Goal: Task Accomplishment & Management: Use online tool/utility

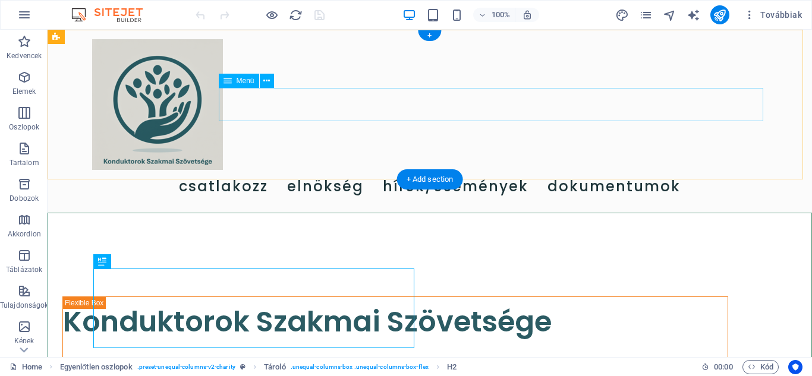
click at [514, 170] on nav "Csatlakozz Elnökség Hírek/események Dokumentumok" at bounding box center [429, 186] width 675 height 33
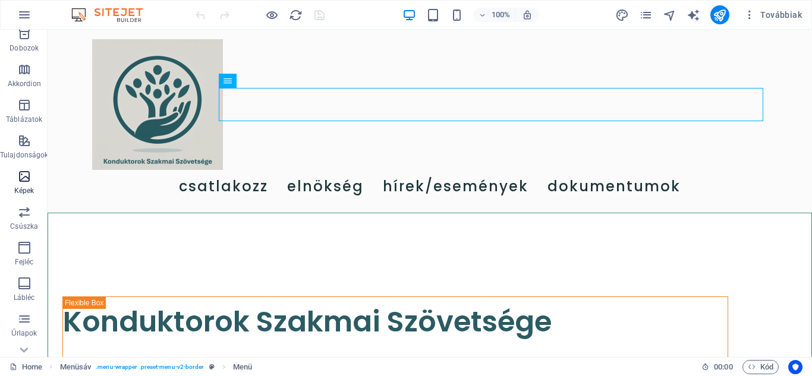
scroll to position [178, 0]
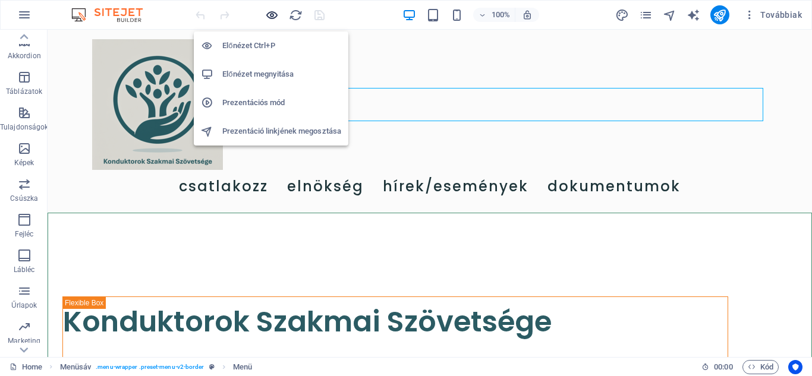
click at [272, 11] on icon "button" at bounding box center [272, 15] width 14 height 14
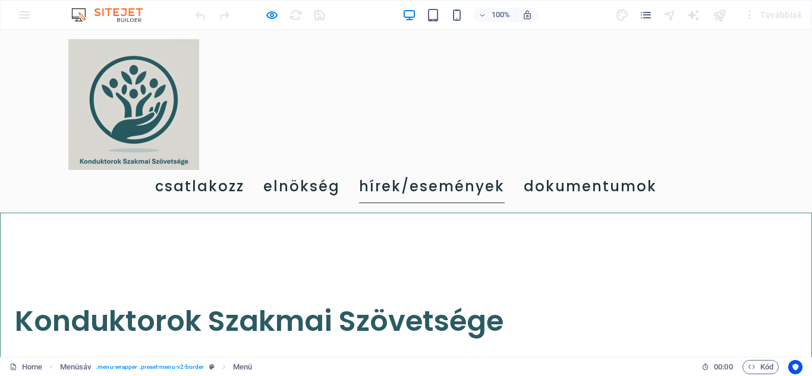
click at [495, 170] on link "Hírek/események" at bounding box center [432, 186] width 146 height 33
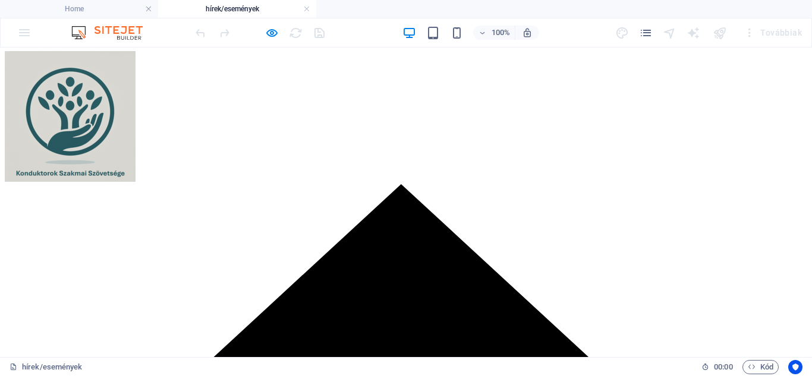
scroll to position [0, 0]
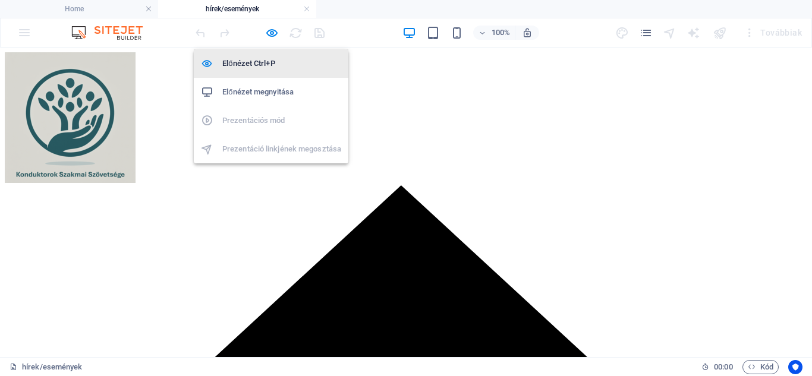
click at [272, 68] on h6 "Előnézet Ctrl+P" at bounding box center [281, 63] width 119 height 14
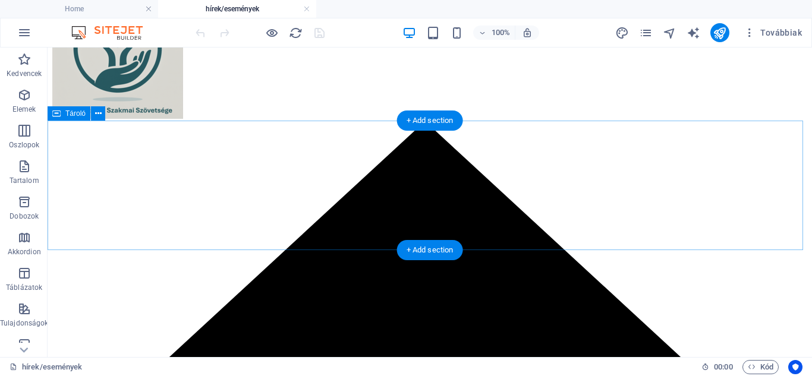
scroll to position [59, 0]
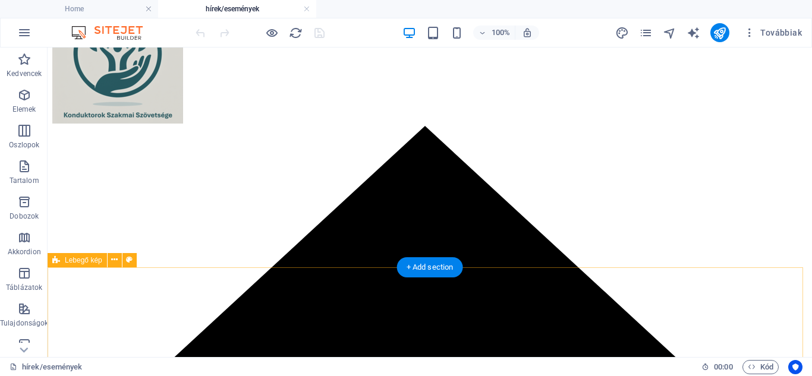
drag, startPoint x: 376, startPoint y: 222, endPoint x: 368, endPoint y: 285, distance: 63.0
click at [442, 268] on div "+ Add section" at bounding box center [430, 267] width 66 height 20
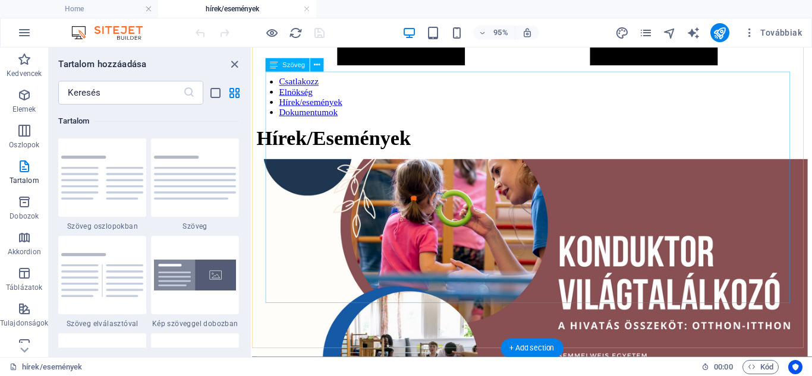
scroll to position [713, 0]
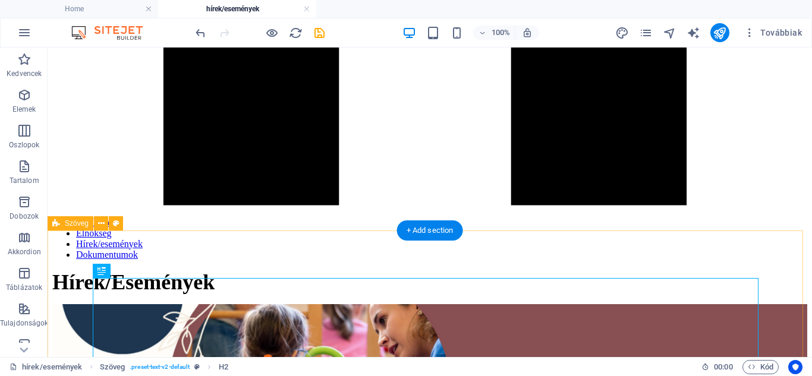
scroll to position [662, 0]
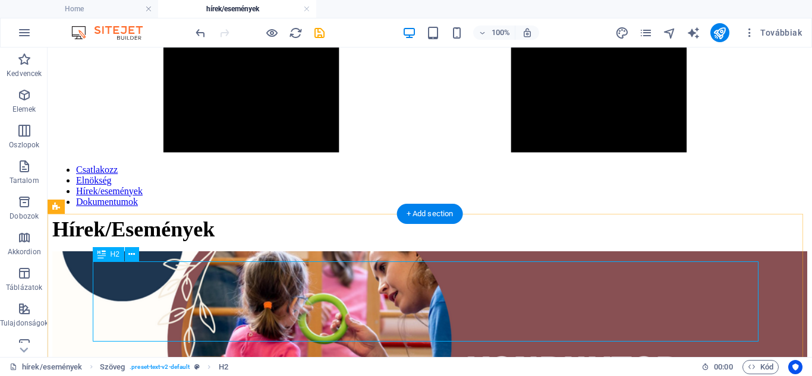
click at [130, 259] on icon at bounding box center [131, 254] width 7 height 12
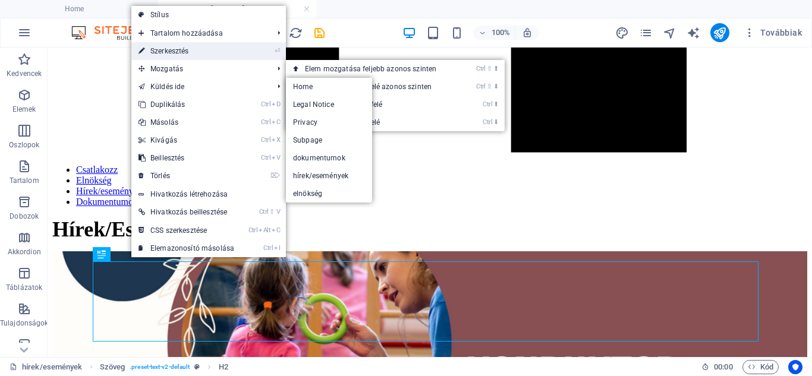
click at [177, 52] on link "⏎ Szerkesztés" at bounding box center [186, 51] width 110 height 18
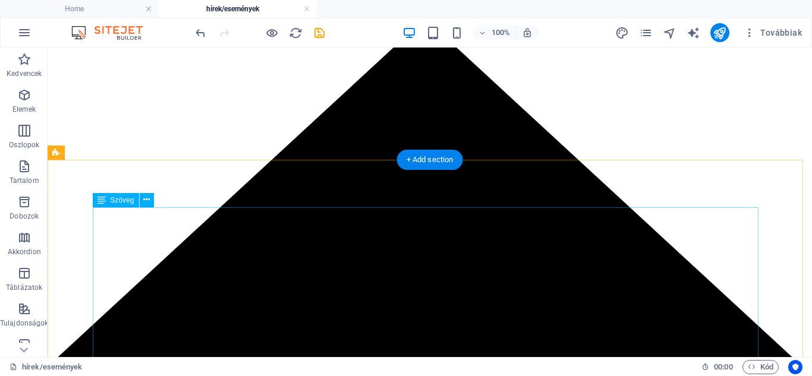
scroll to position [111, 0]
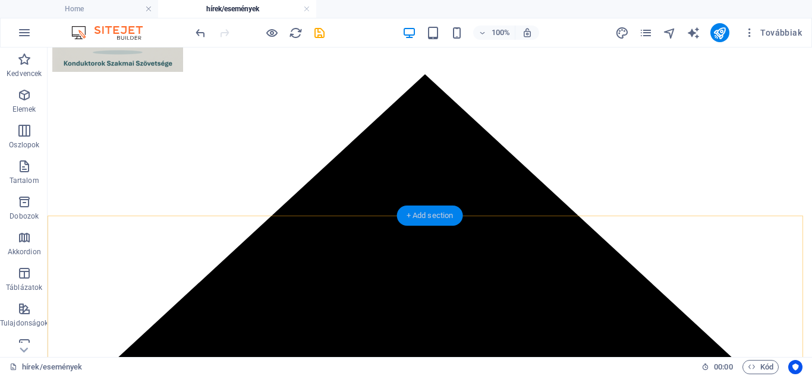
click at [426, 215] on div "+ Add section" at bounding box center [430, 216] width 66 height 20
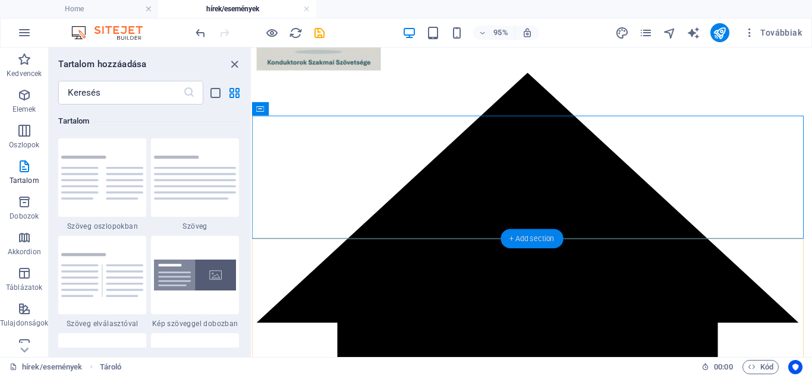
click at [527, 240] on div "+ Add section" at bounding box center [532, 238] width 62 height 19
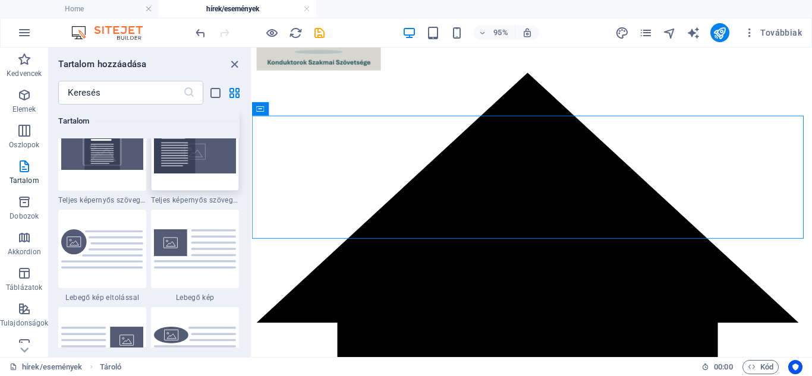
scroll to position [2556, 0]
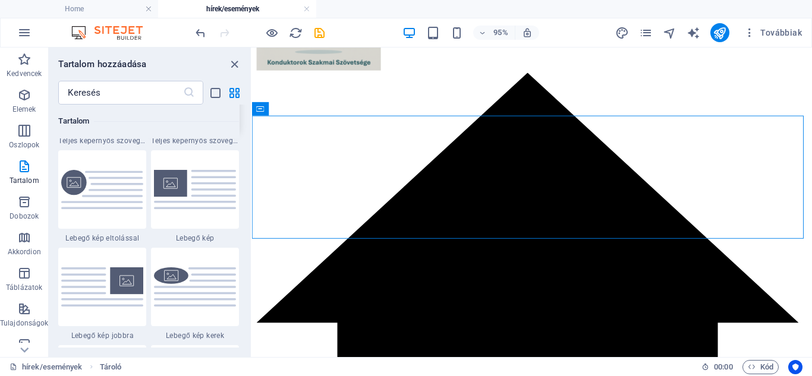
click at [208, 188] on img at bounding box center [195, 189] width 82 height 39
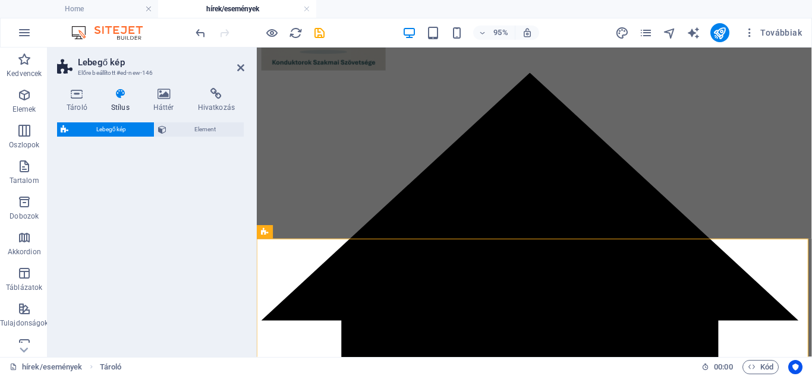
select select "%"
select select "rem"
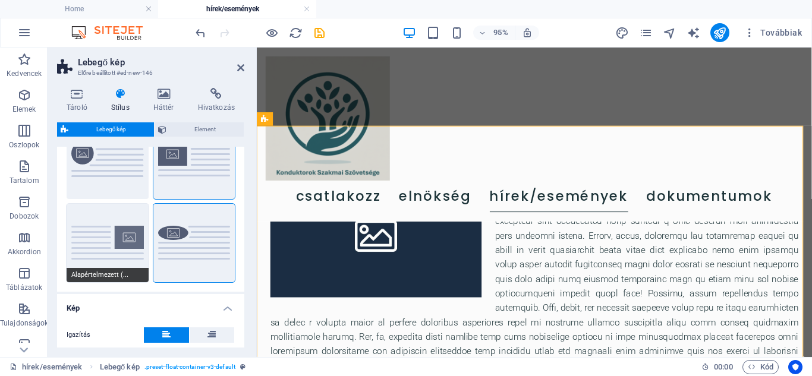
scroll to position [0, 0]
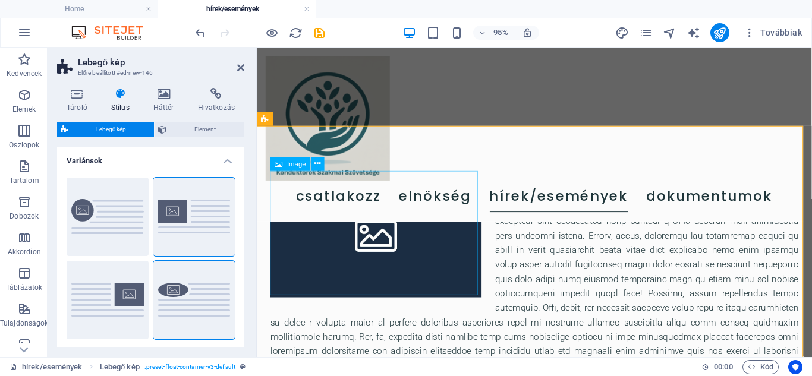
drag, startPoint x: 460, startPoint y: 272, endPoint x: 657, endPoint y: 261, distance: 198.3
click at [657, 261] on div at bounding box center [549, 299] width 584 height 339
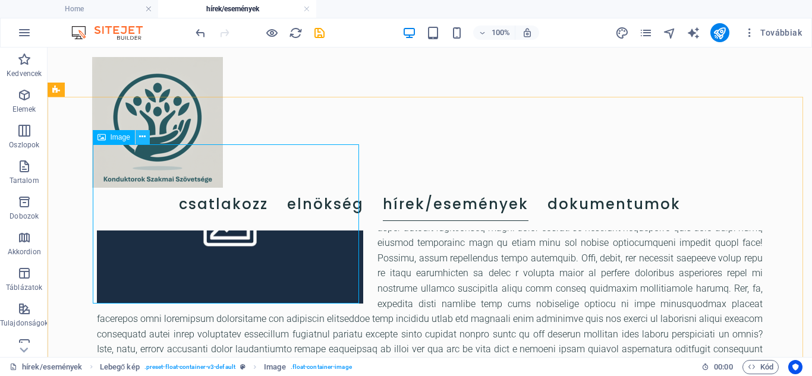
click at [140, 137] on icon at bounding box center [142, 137] width 7 height 12
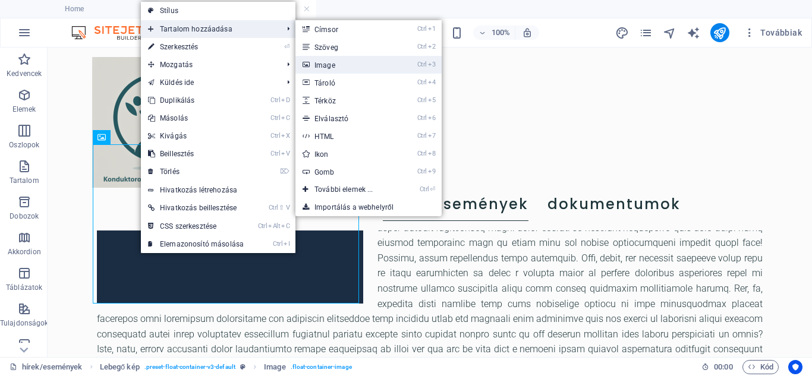
click at [341, 67] on link "Ctrl 3 Image" at bounding box center [346, 65] width 102 height 18
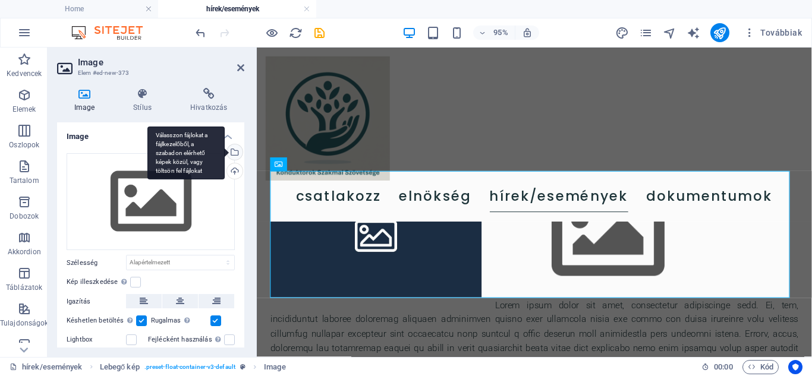
click at [232, 155] on div "Válasszon fájlokat a fájlkezelőből, a szabadon elérhető képek közül, vagy tölts…" at bounding box center [234, 153] width 18 height 18
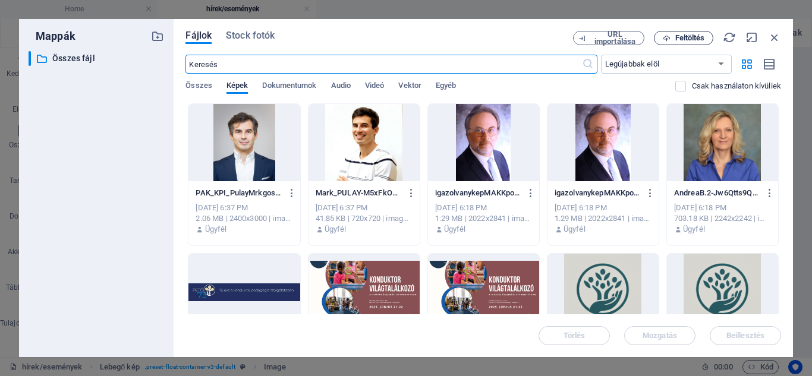
click at [684, 37] on span "Feltöltés" at bounding box center [690, 37] width 30 height 7
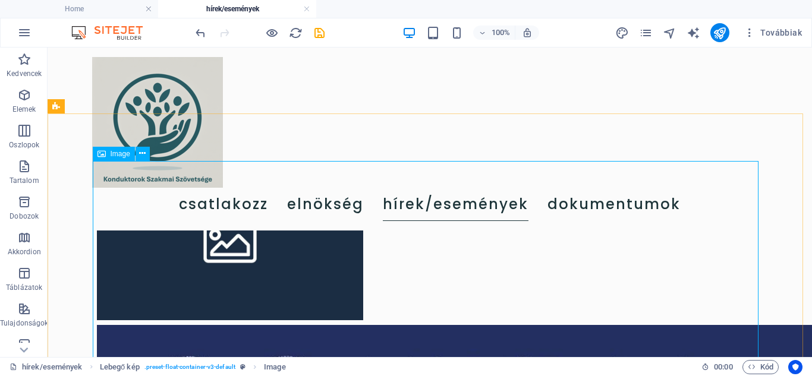
scroll to position [154, 0]
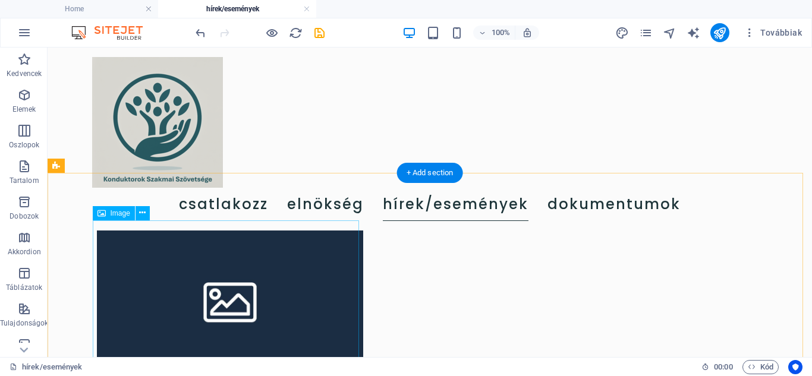
click at [337, 278] on figure at bounding box center [230, 301] width 266 height 160
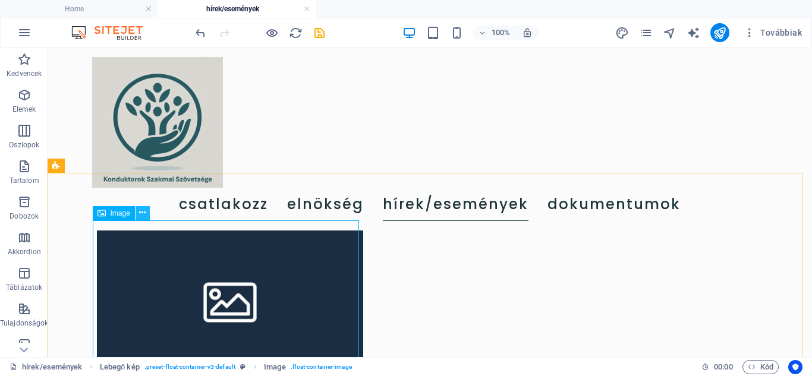
click at [139, 213] on icon at bounding box center [142, 213] width 7 height 12
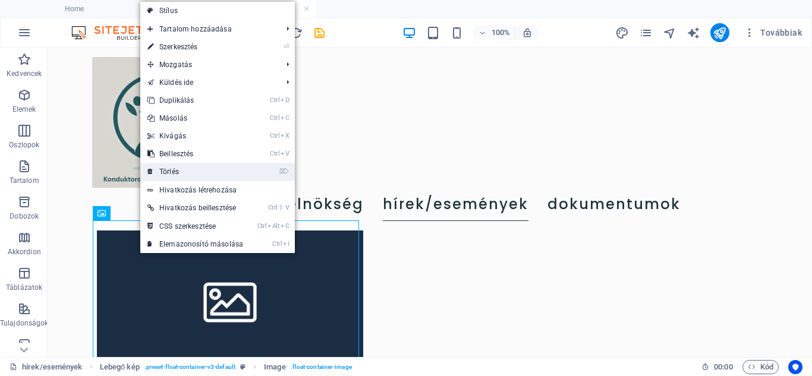
click at [210, 172] on link "⌦ Törlés" at bounding box center [195, 172] width 110 height 18
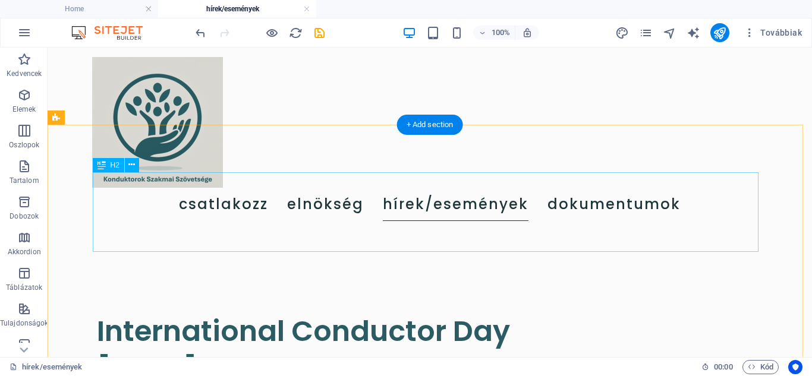
scroll to position [2056, 0]
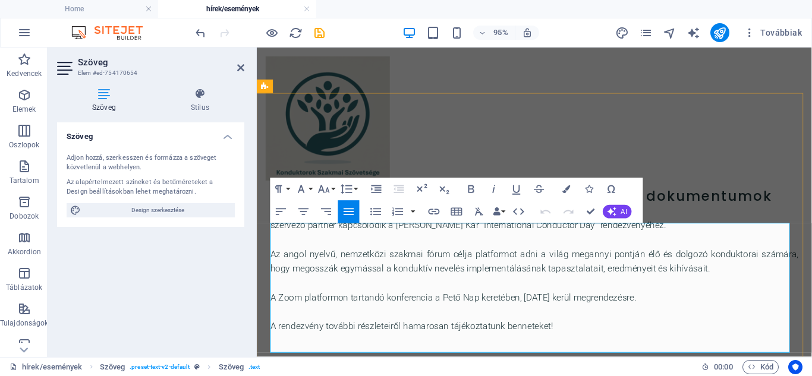
scroll to position [1968, 0]
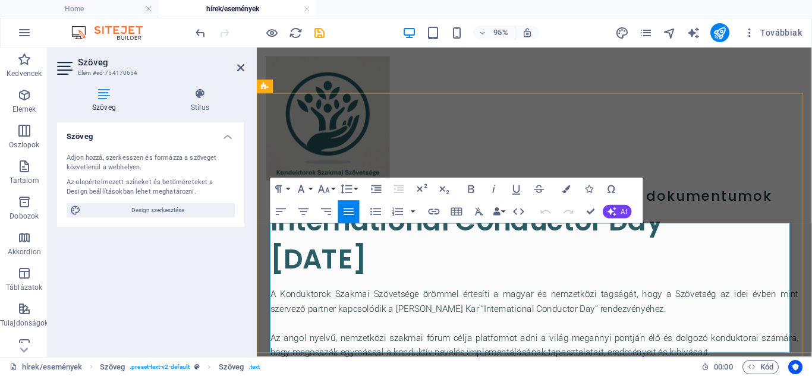
click at [383, 346] on p "Az angol nyelvű, nemzetközi szakmai fórum célja platformot adni a világ meganny…" at bounding box center [549, 361] width 556 height 30
copy div "A Konduktorok Szakmai Szövetsége örömmel értesíti a magyar és nemzetközi tagság…"
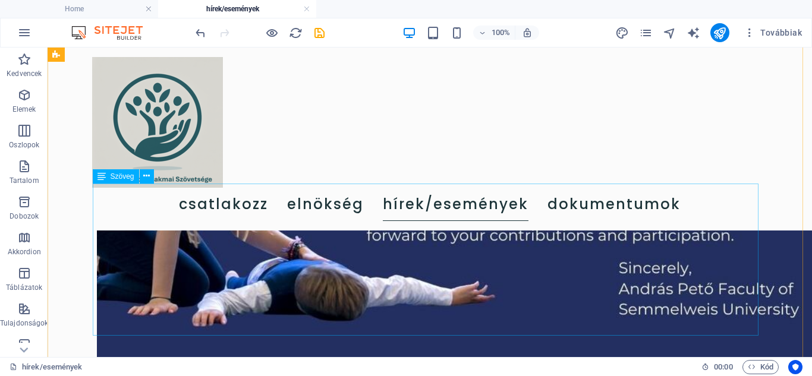
scroll to position [1075, 0]
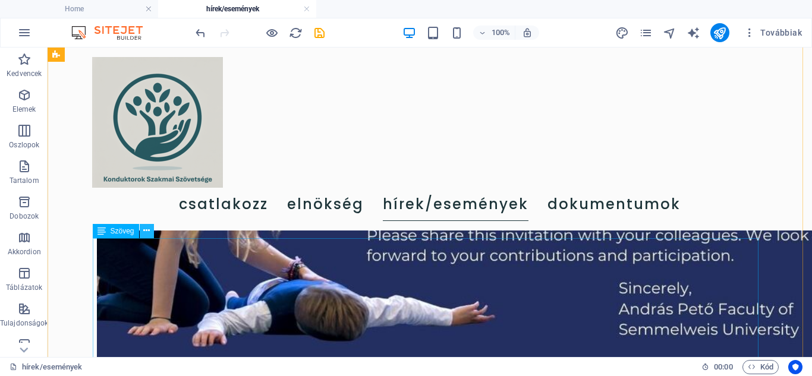
click at [146, 232] on icon at bounding box center [146, 231] width 7 height 12
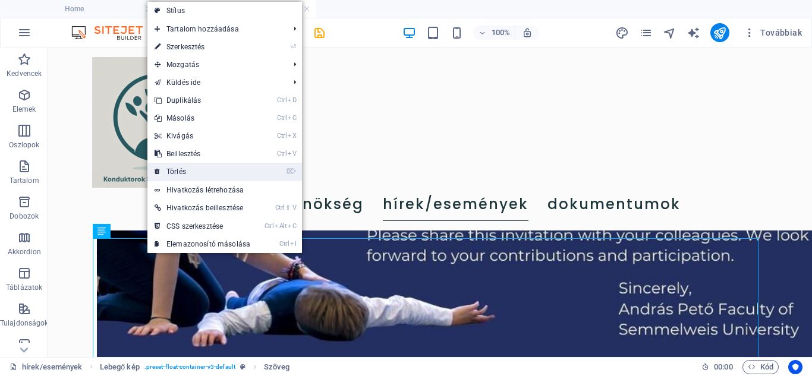
click at [187, 171] on link "⌦ Törlés" at bounding box center [202, 172] width 110 height 18
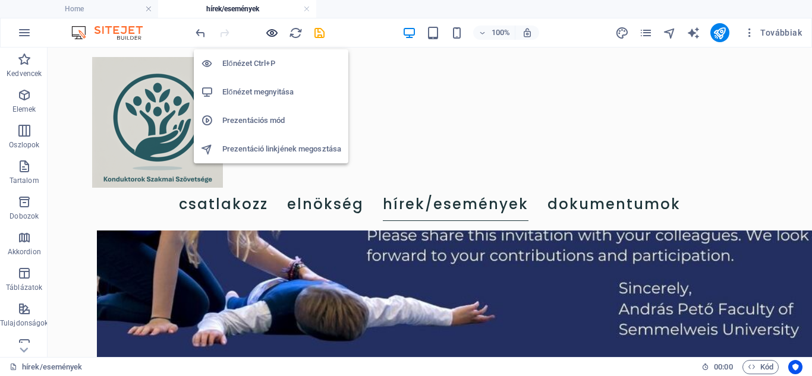
click at [272, 36] on icon "button" at bounding box center [272, 33] width 14 height 14
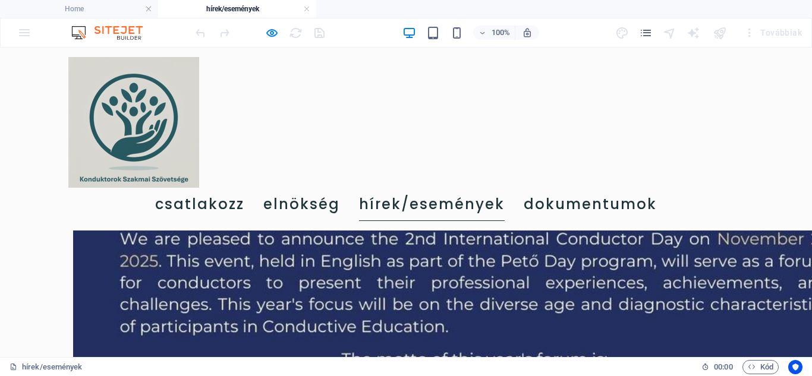
scroll to position [421, 0]
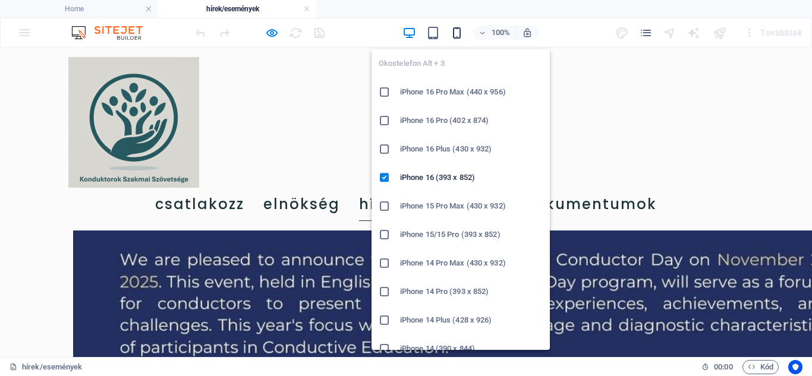
click at [458, 31] on icon "button" at bounding box center [457, 33] width 14 height 14
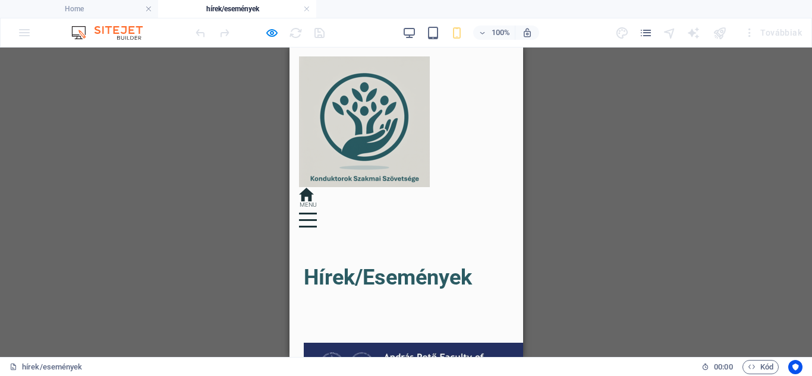
scroll to position [0, 0]
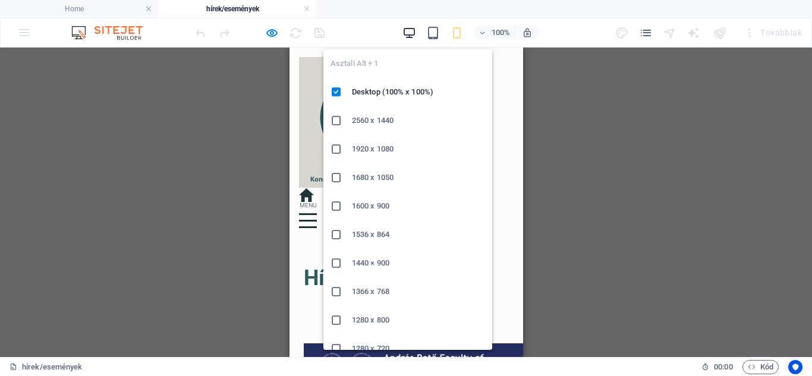
click at [408, 30] on icon "button" at bounding box center [409, 33] width 14 height 14
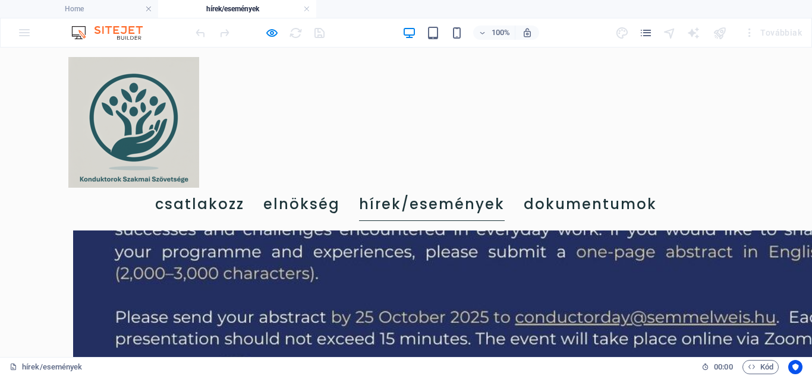
scroll to position [832, 0]
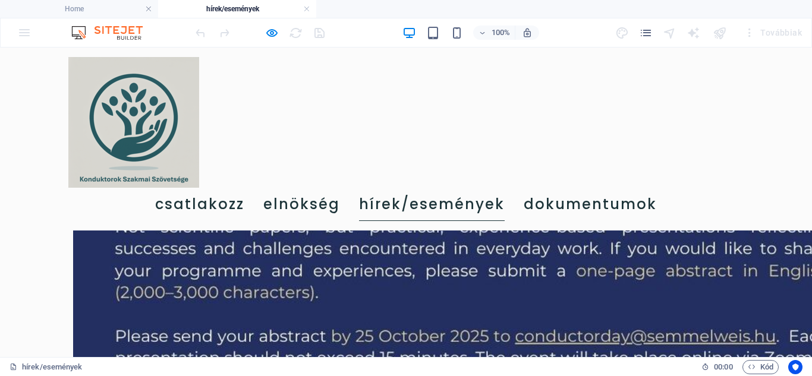
click at [273, 266] on img at bounding box center [479, 114] width 812 height 1145
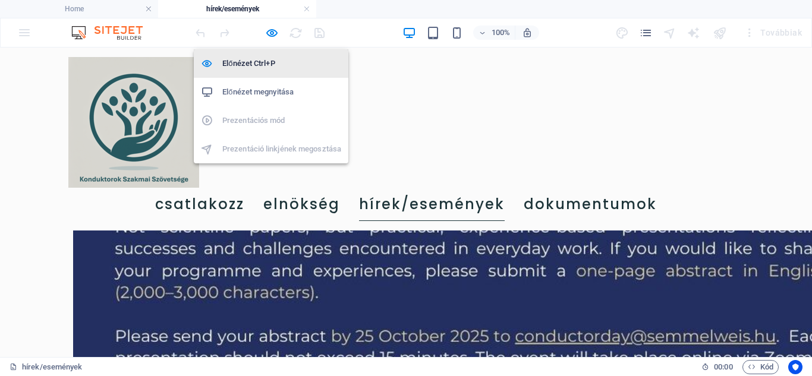
drag, startPoint x: 260, startPoint y: 62, endPoint x: 278, endPoint y: 134, distance: 74.1
click at [260, 62] on h6 "Előnézet Ctrl+P" at bounding box center [281, 63] width 119 height 14
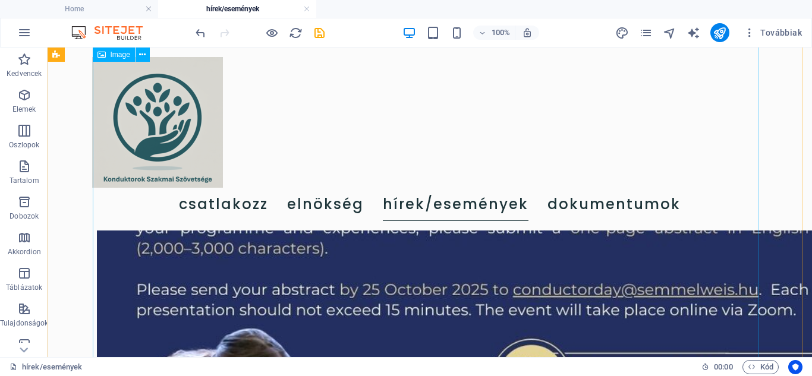
click at [310, 257] on figure at bounding box center [430, 81] width 666 height 1078
click at [399, 308] on figure at bounding box center [430, 81] width 666 height 1078
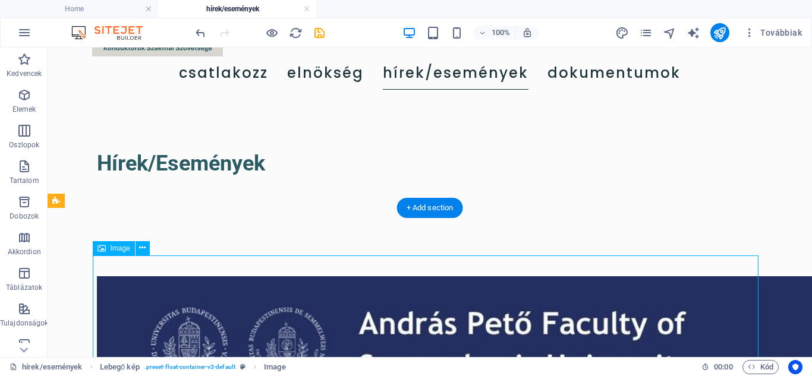
scroll to position [119, 0]
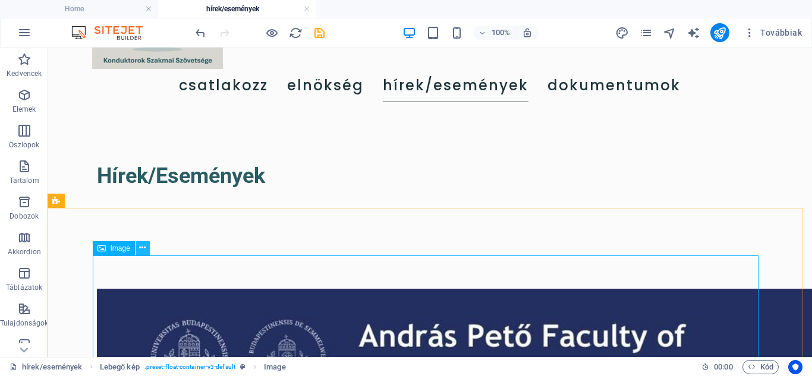
click at [144, 250] on icon at bounding box center [142, 248] width 7 height 12
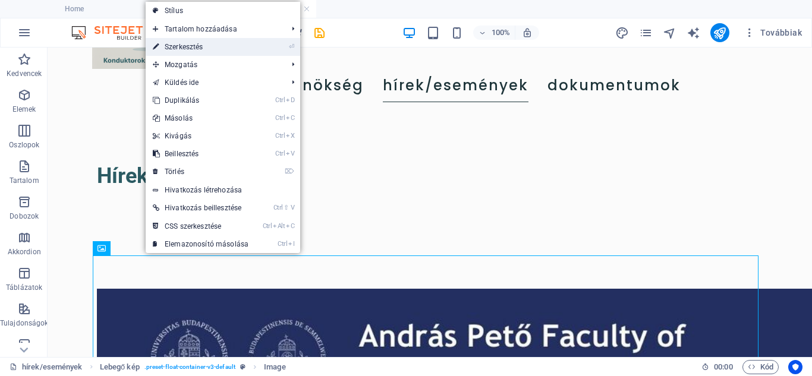
click at [203, 48] on link "⏎ Szerkesztés" at bounding box center [201, 47] width 110 height 18
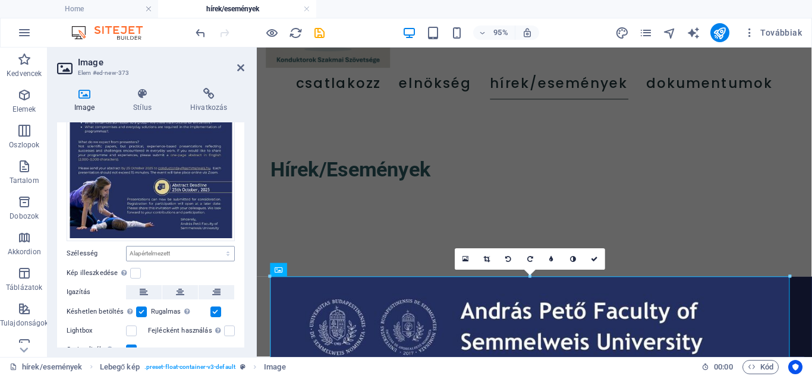
scroll to position [131, 0]
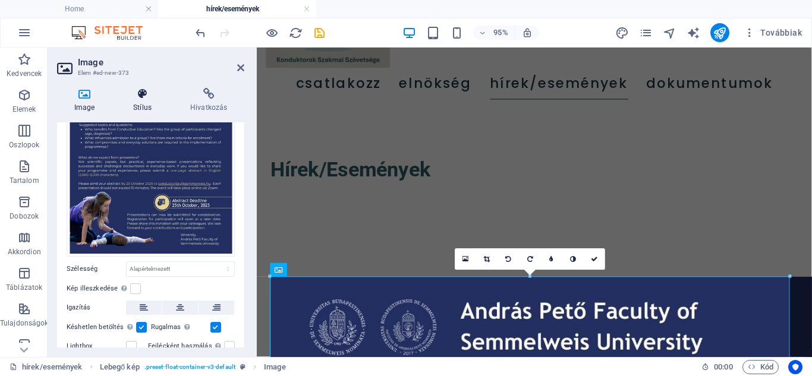
click at [152, 101] on h4 "Stílus" at bounding box center [145, 100] width 57 height 25
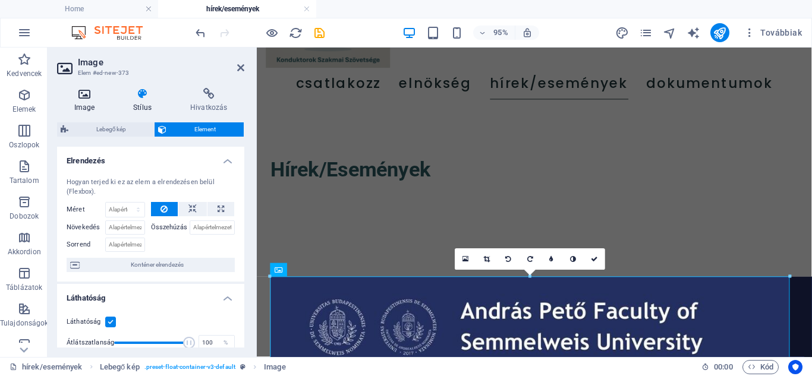
click at [86, 103] on h4 "Image" at bounding box center [86, 100] width 59 height 25
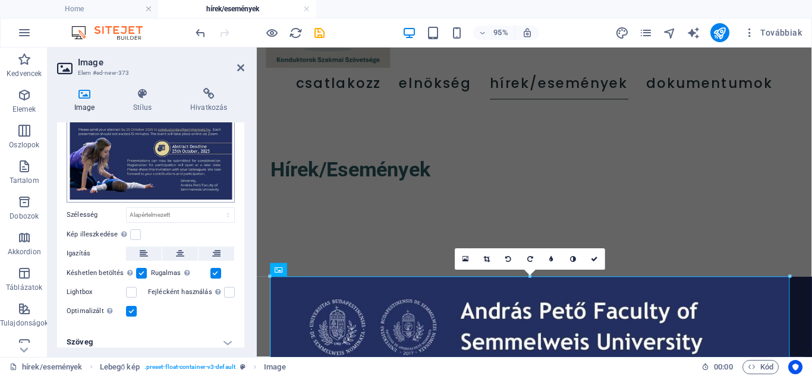
scroll to position [191, 0]
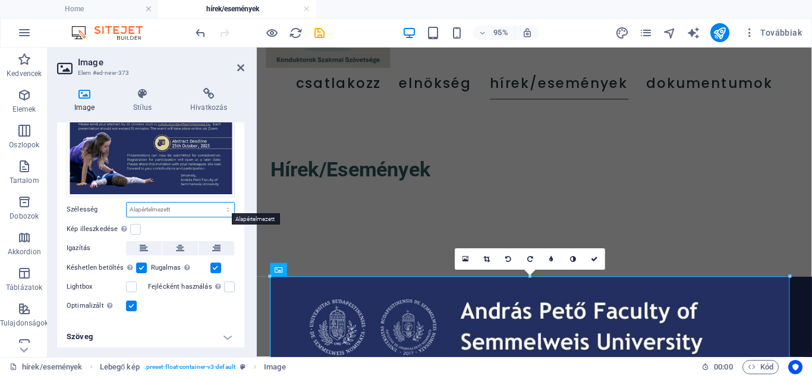
click at [182, 207] on select "Alapértelmezett automatikus px rem % em vh vw" at bounding box center [181, 210] width 108 height 14
click at [127, 203] on select "Alapértelmezett automatikus px rem % em vh vw" at bounding box center [181, 210] width 108 height 14
click at [225, 206] on select "Alapértelmezett automatikus px rem % em vh vw" at bounding box center [181, 210] width 108 height 14
select select "%"
click at [215, 203] on select "Alapértelmezett automatikus px rem % em vh vw" at bounding box center [181, 210] width 108 height 14
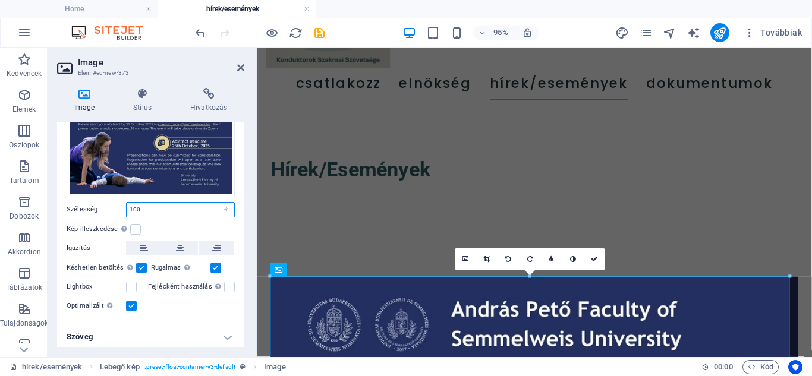
click at [175, 207] on input "100" at bounding box center [181, 210] width 108 height 14
type input "1"
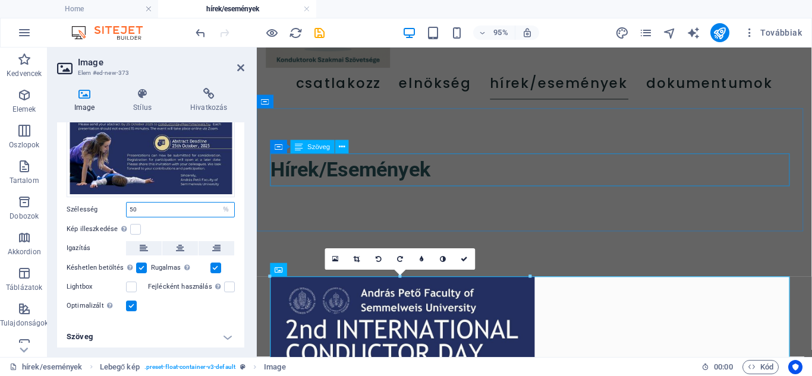
type input "50"
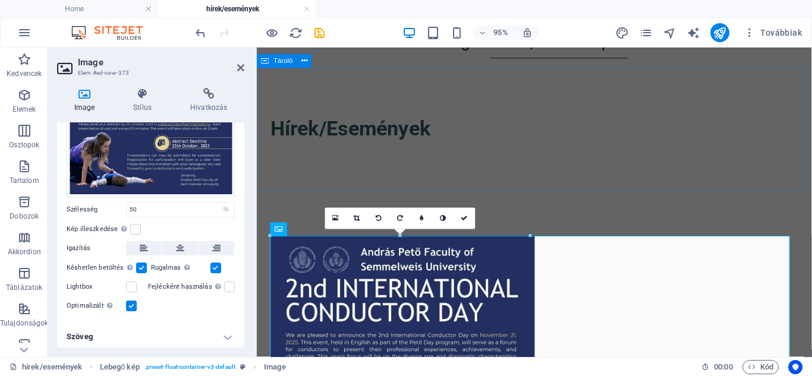
scroll to position [178, 0]
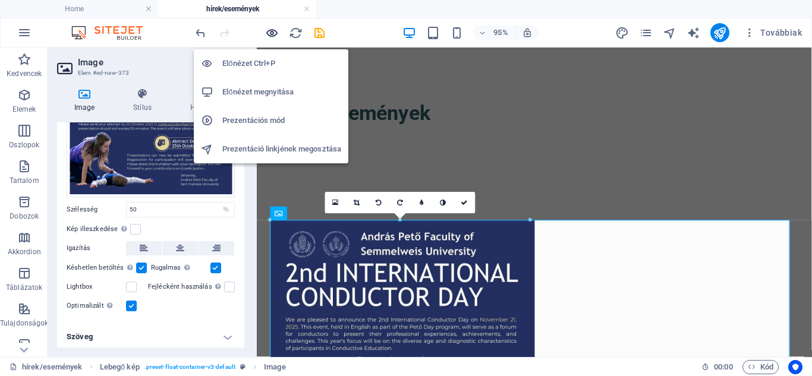
click at [271, 33] on icon "button" at bounding box center [272, 33] width 14 height 14
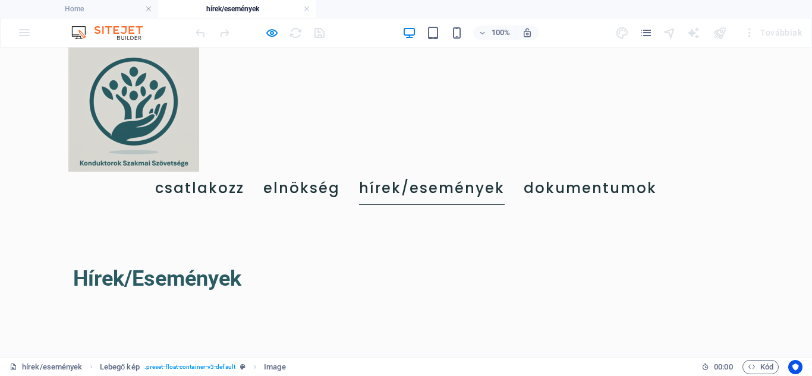
scroll to position [0, 0]
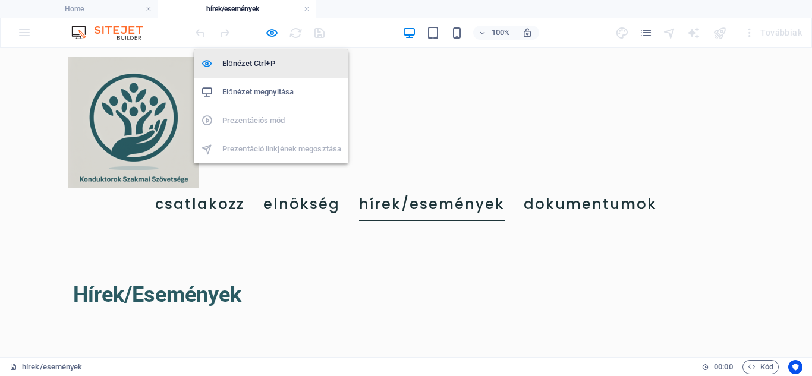
drag, startPoint x: 269, startPoint y: 35, endPoint x: 271, endPoint y: 61, distance: 25.6
click at [269, 35] on icon "button" at bounding box center [272, 33] width 14 height 14
select select "%"
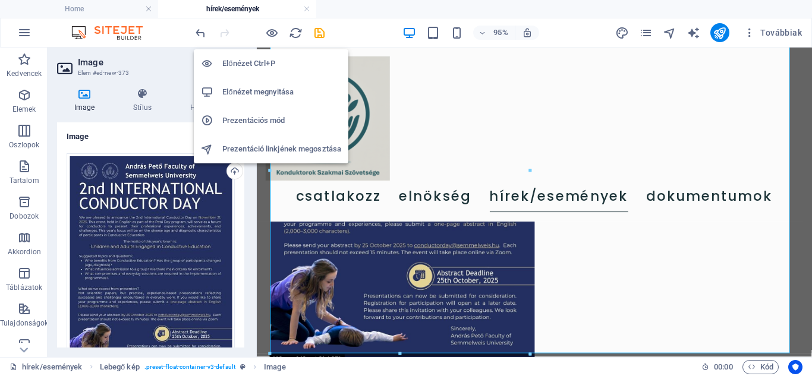
click at [271, 62] on h6 "Előnézet Ctrl+P" at bounding box center [281, 63] width 119 height 14
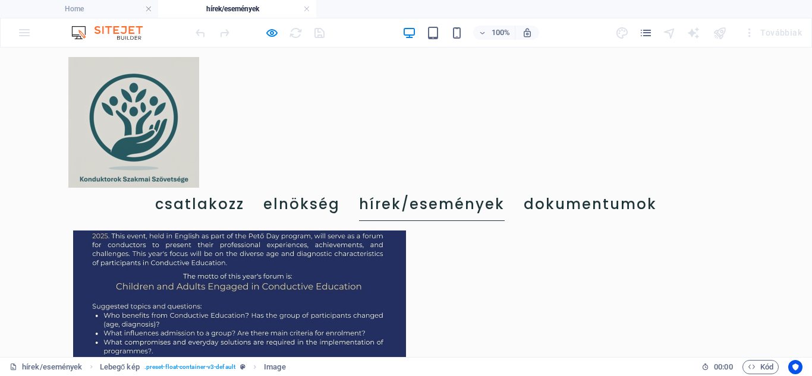
scroll to position [271, 0]
click at [269, 223] on img at bounding box center [239, 338] width 333 height 470
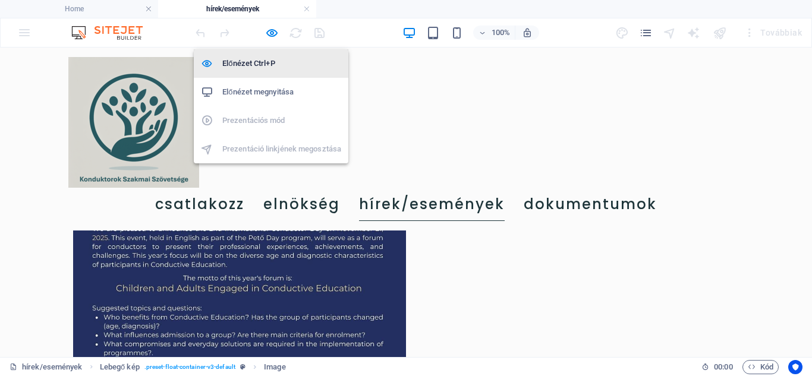
click at [267, 61] on h6 "Előnézet Ctrl+P" at bounding box center [281, 63] width 119 height 14
select select "%"
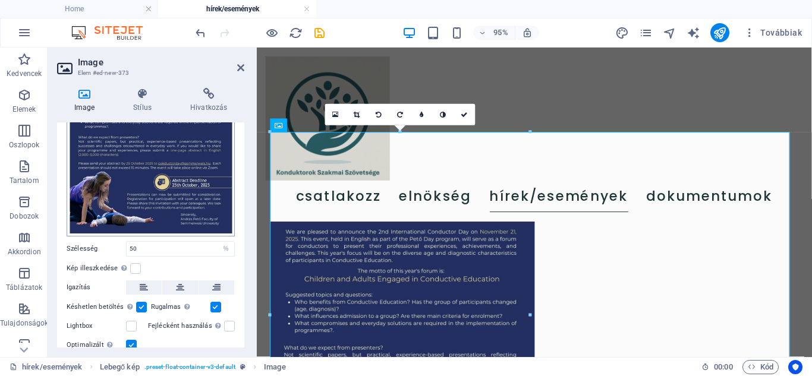
scroll to position [178, 0]
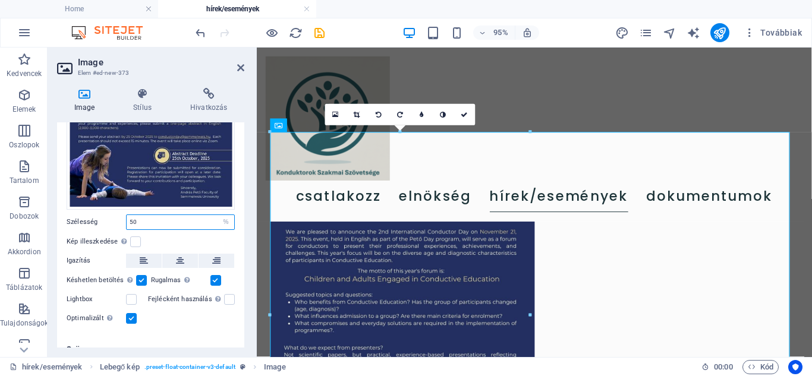
click at [150, 219] on input "50" at bounding box center [181, 222] width 108 height 14
type input "5"
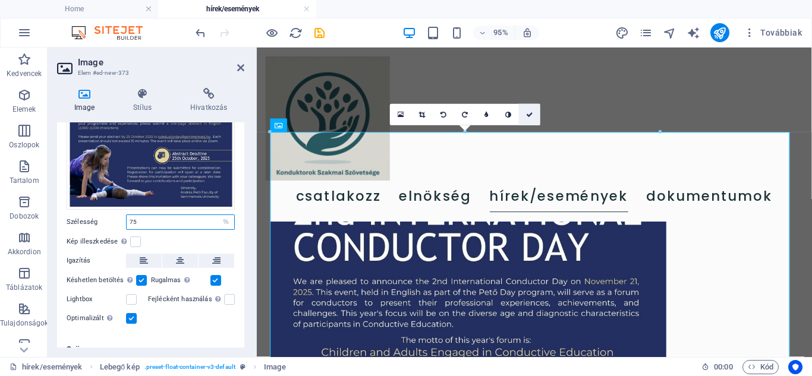
type input "75"
click at [533, 114] on icon at bounding box center [529, 114] width 7 height 7
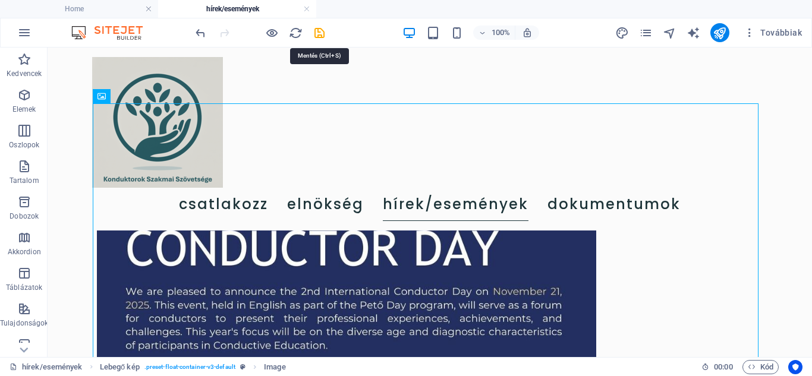
click at [319, 30] on icon "save" at bounding box center [320, 33] width 14 height 14
select select "%"
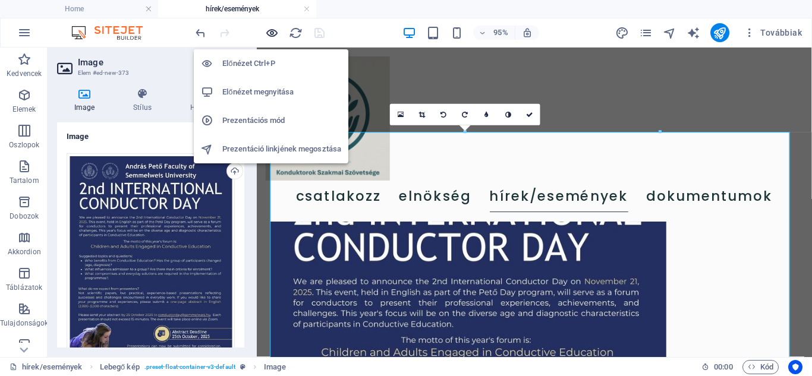
click at [268, 33] on icon "button" at bounding box center [272, 33] width 14 height 14
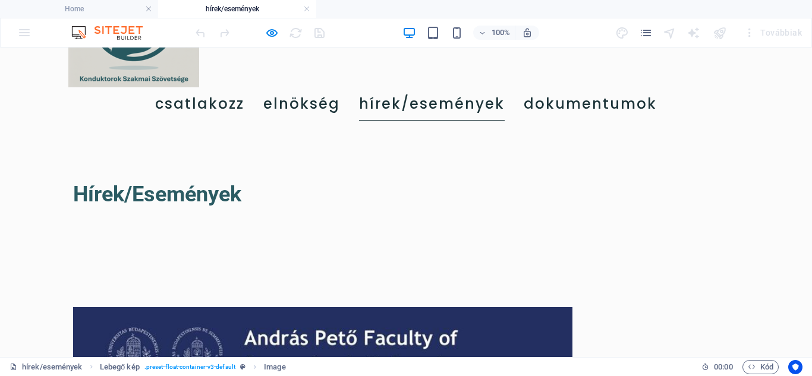
scroll to position [93, 0]
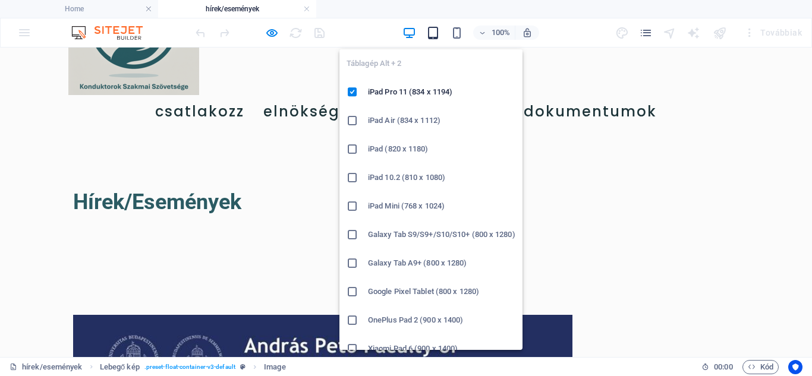
click at [434, 34] on icon "button" at bounding box center [433, 33] width 14 height 14
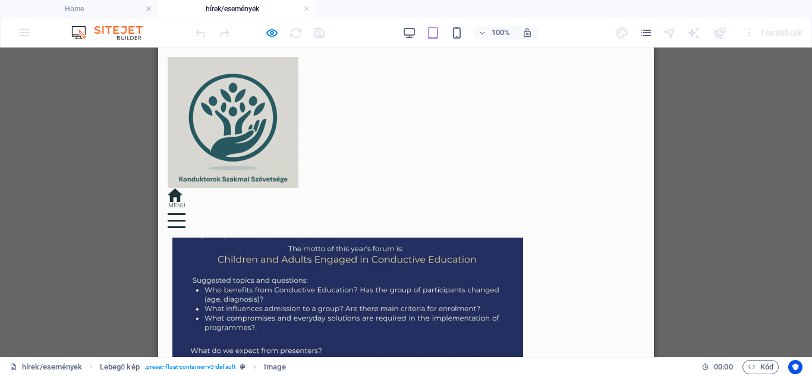
scroll to position [271, 0]
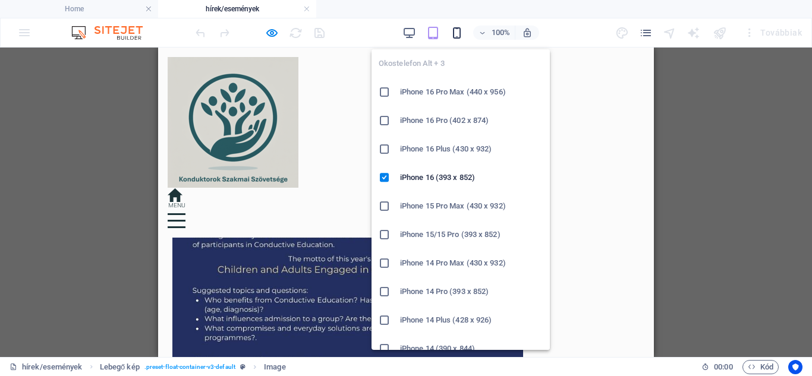
click at [460, 33] on icon "button" at bounding box center [457, 33] width 14 height 14
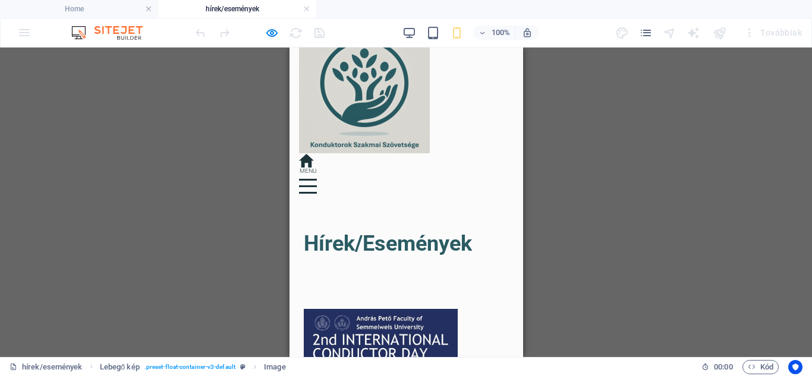
scroll to position [33, 0]
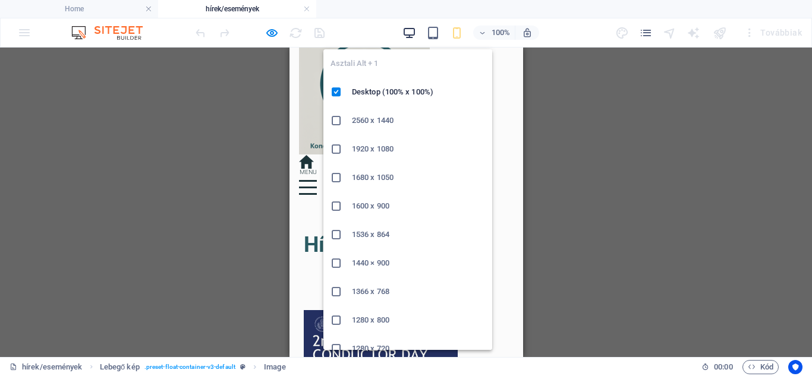
click at [413, 30] on icon "button" at bounding box center [409, 33] width 14 height 14
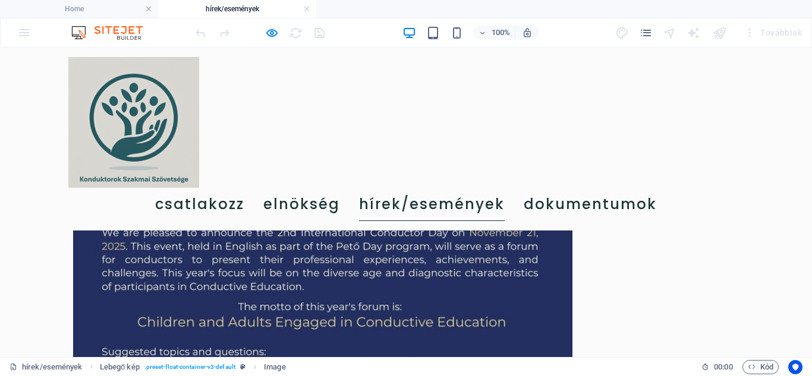
scroll to position [331, 0]
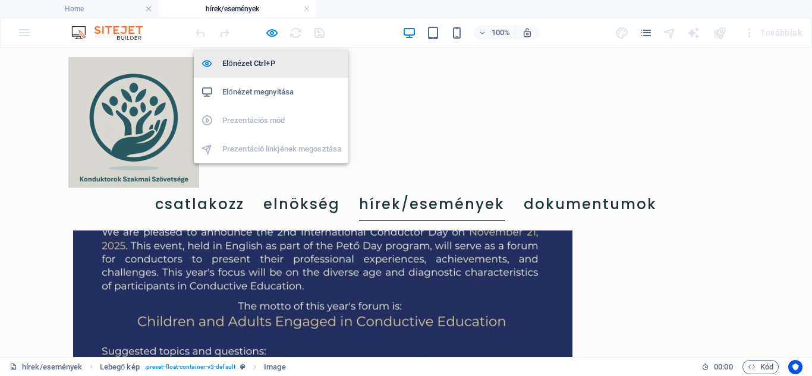
click at [269, 59] on h6 "Előnézet Ctrl+P" at bounding box center [281, 63] width 119 height 14
select select "%"
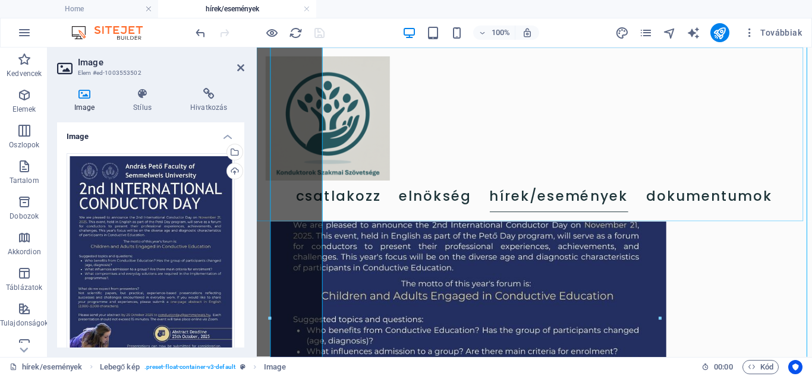
scroll to position [364, 0]
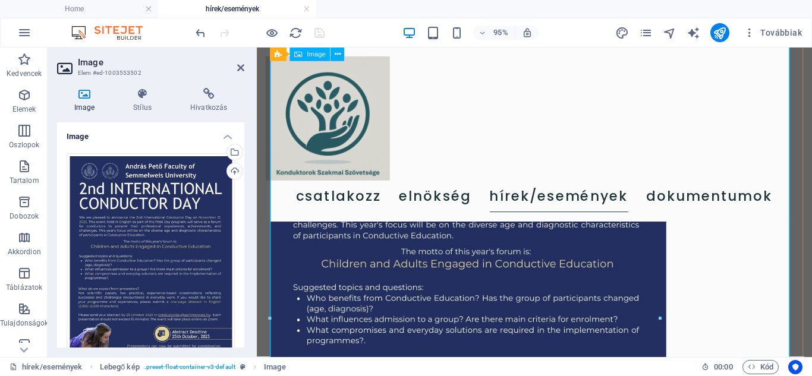
click at [465, 297] on figure at bounding box center [549, 338] width 556 height 588
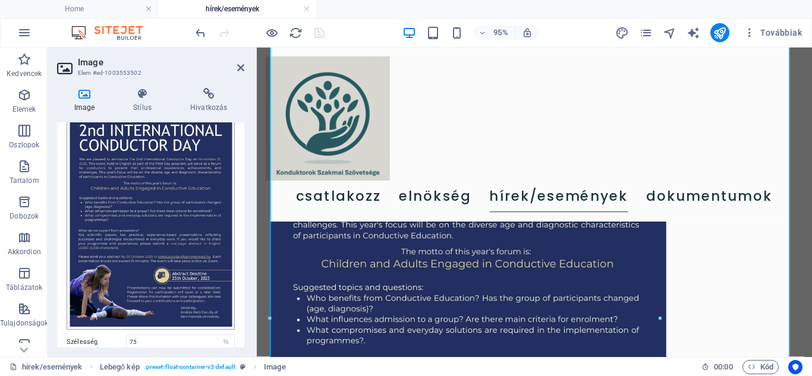
scroll to position [119, 0]
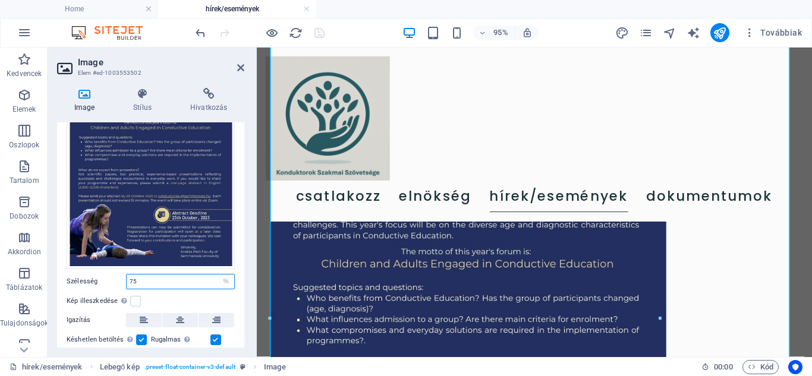
click at [161, 275] on input "75" at bounding box center [181, 282] width 108 height 14
type input "7"
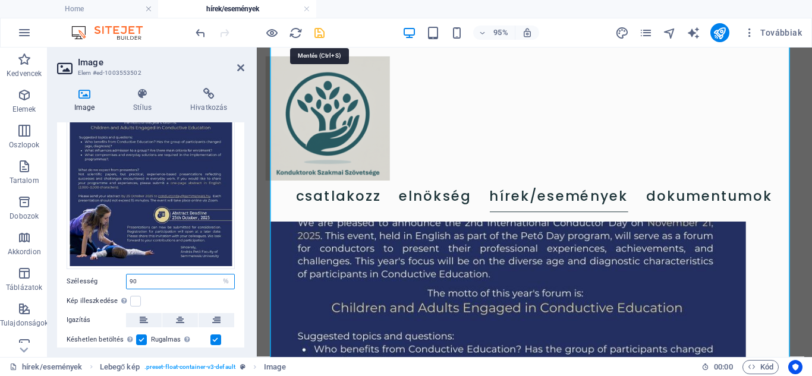
type input "90"
click at [316, 30] on icon "save" at bounding box center [320, 33] width 14 height 14
select select "%"
